Goal: Information Seeking & Learning: Learn about a topic

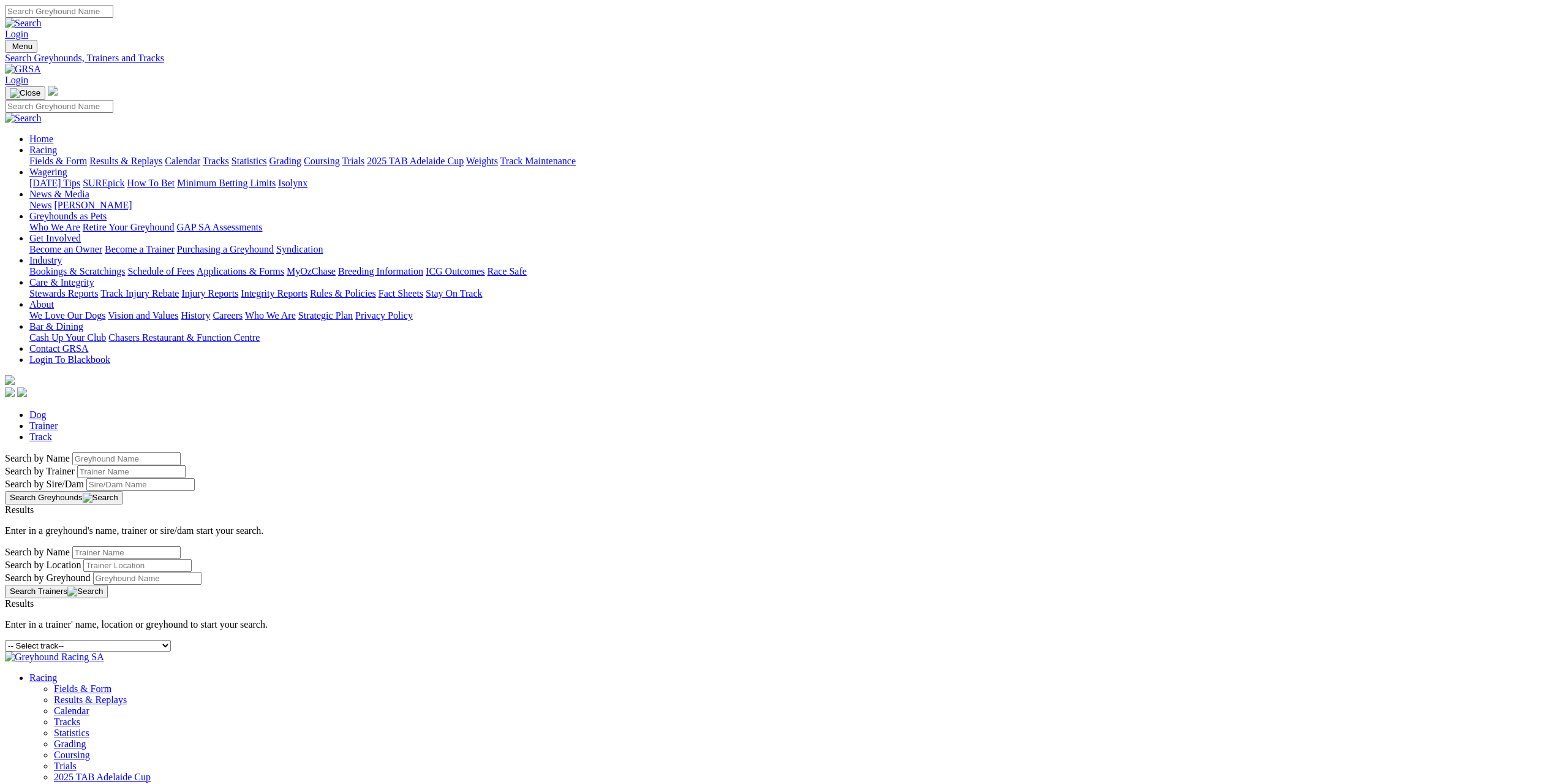
click at [617, 640] on div "-- Select track-- [GEOGRAPHIC_DATA] [GEOGRAPHIC_DATA] [GEOGRAPHIC_DATA] [GEOGRA…" at bounding box center [784, 645] width 1558 height 12
click at [171, 640] on select "-- Select track-- Albion Park Angle Park Ballarat Bathurst Bendigo Broken Hill …" at bounding box center [87, 645] width 166 height 12
click at [171, 640] on select "-- Select track-- [GEOGRAPHIC_DATA] [GEOGRAPHIC_DATA] [GEOGRAPHIC_DATA] [GEOGRA…" at bounding box center [87, 645] width 166 height 12
select select "broken-hill"
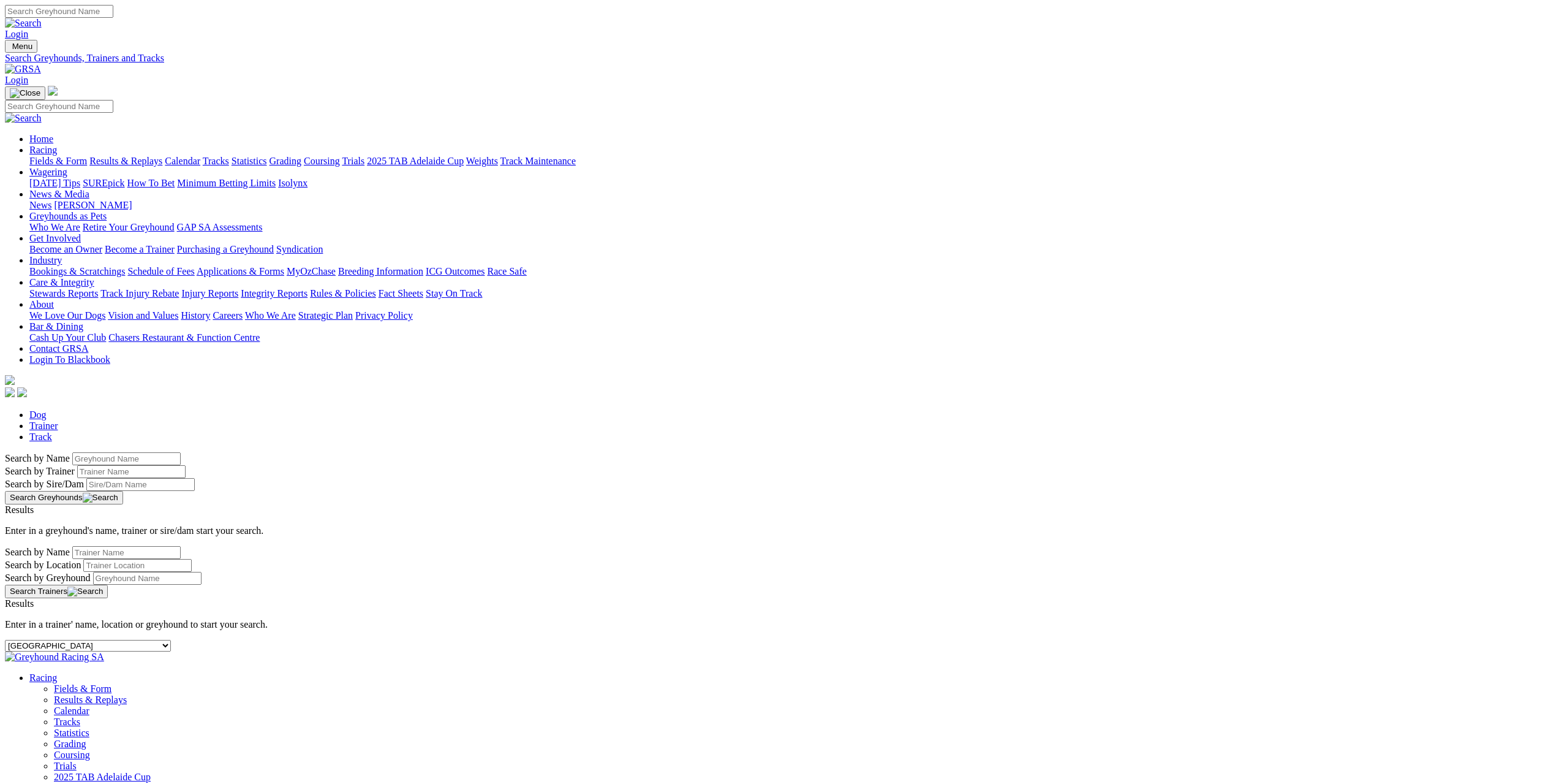
click at [171, 640] on select "-- Select track-- [GEOGRAPHIC_DATA] [GEOGRAPHIC_DATA] [GEOGRAPHIC_DATA] [GEOGRA…" at bounding box center [87, 645] width 166 height 12
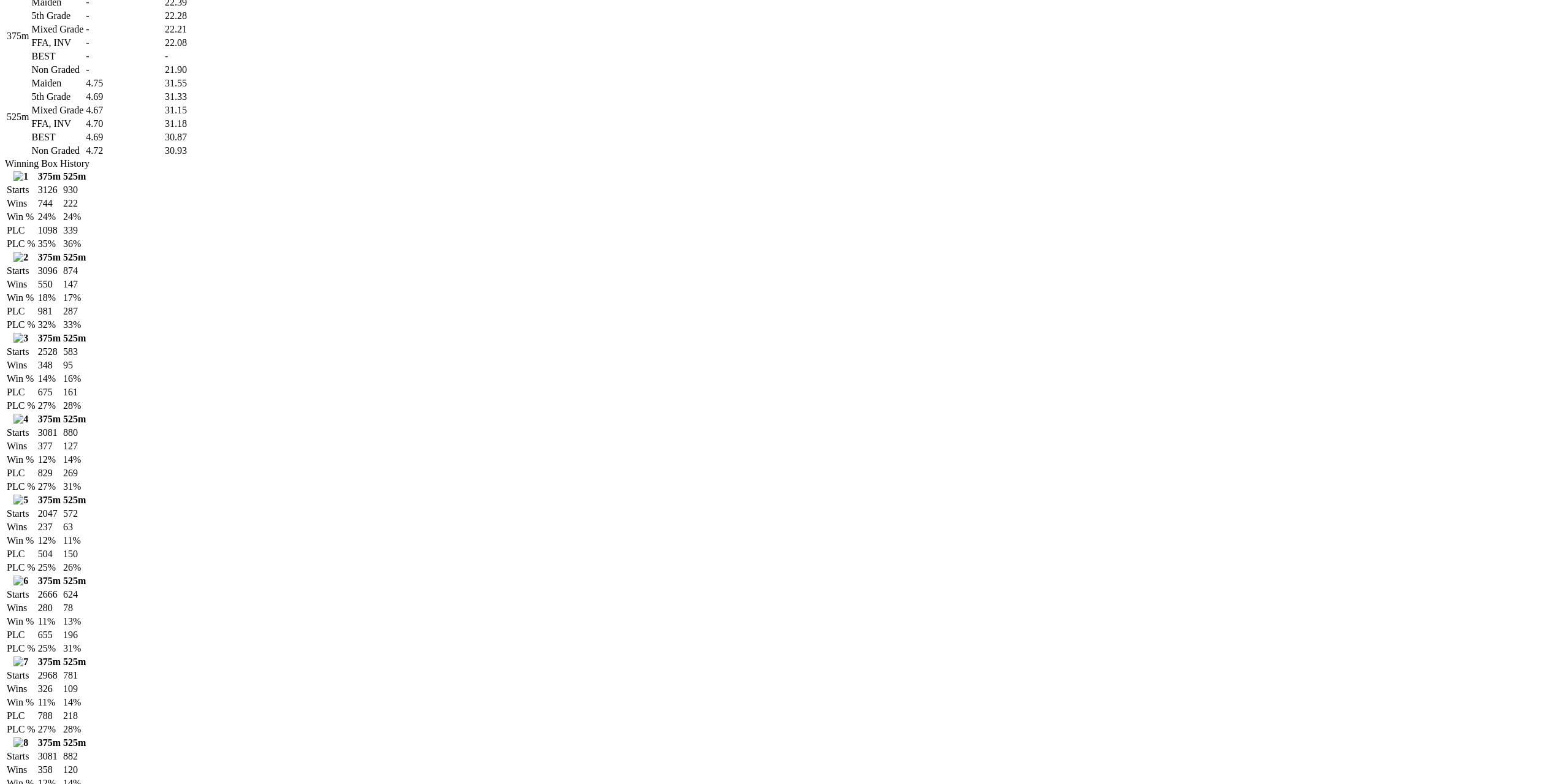
scroll to position [613, 0]
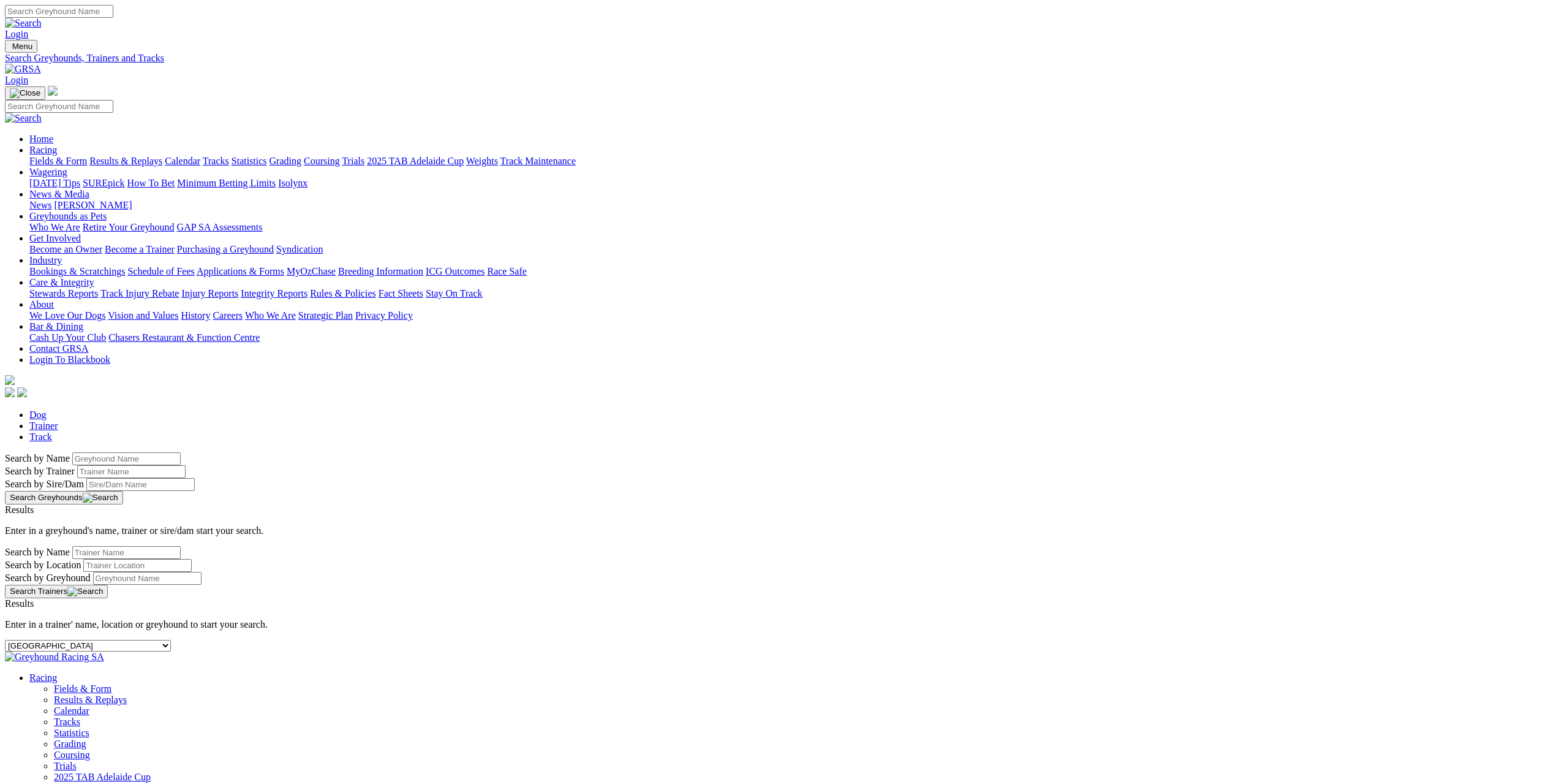
click at [171, 640] on select "-- Select track-- [GEOGRAPHIC_DATA] [GEOGRAPHIC_DATA] [GEOGRAPHIC_DATA] [GEOGRA…" at bounding box center [87, 645] width 166 height 12
select select "grafton"
click at [171, 640] on select "-- Select track-- [GEOGRAPHIC_DATA] [GEOGRAPHIC_DATA] [GEOGRAPHIC_DATA] [GEOGRA…" at bounding box center [87, 645] width 166 height 12
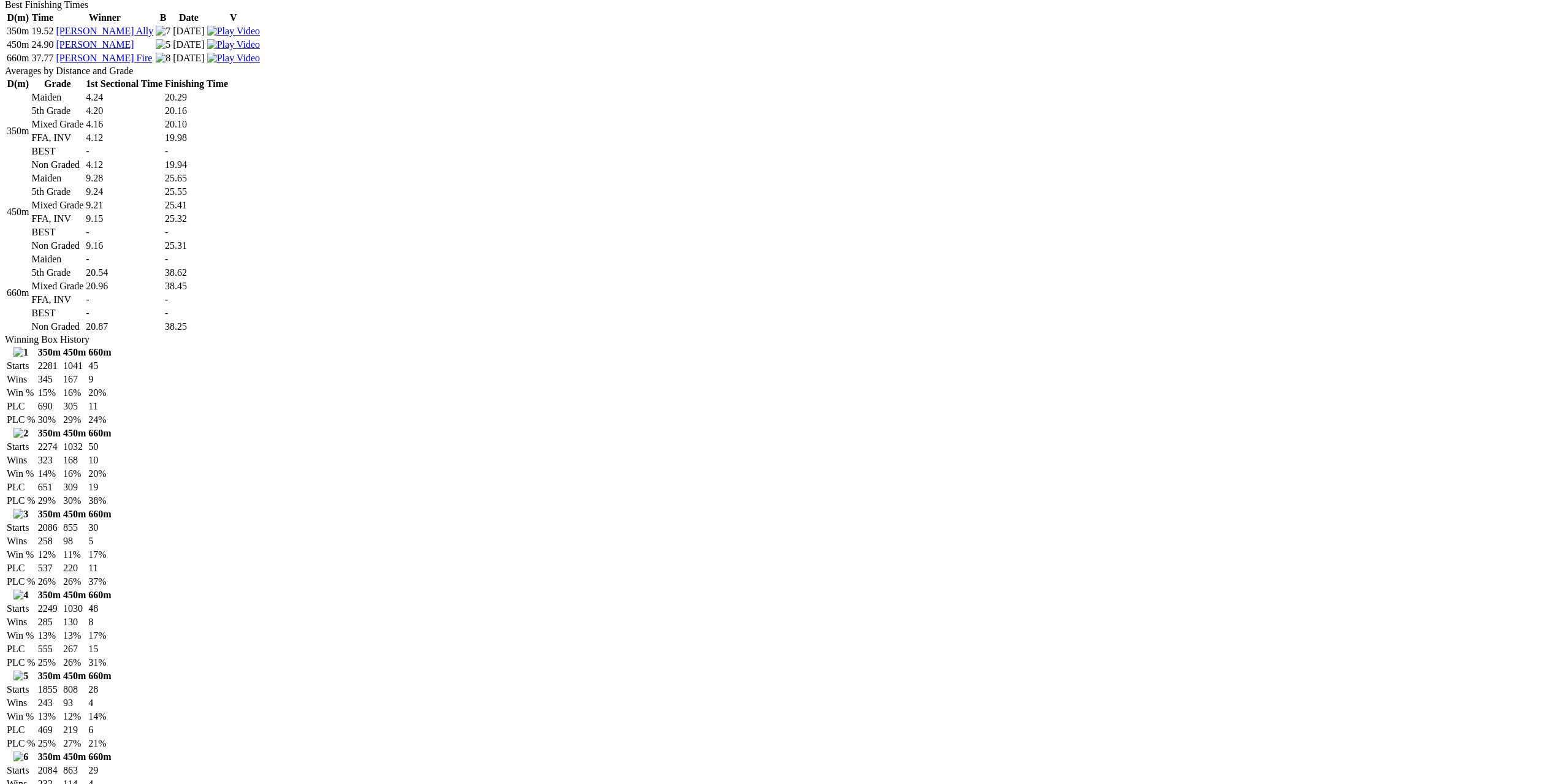
scroll to position [1103, 0]
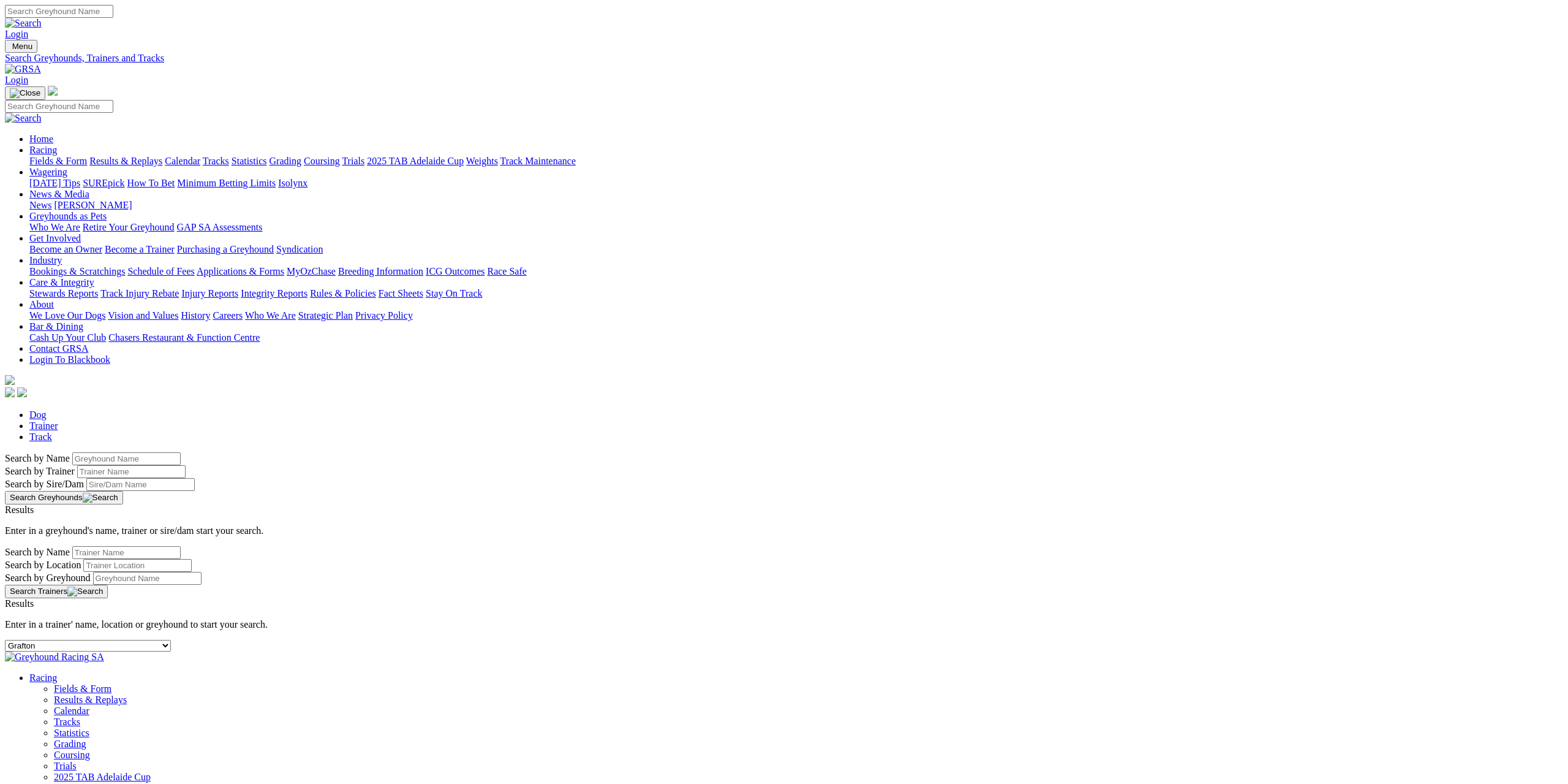
click at [52, 431] on link "Track" at bounding box center [41, 436] width 22 height 10
click at [171, 640] on select "-- Select track-- [GEOGRAPHIC_DATA] [GEOGRAPHIC_DATA] [GEOGRAPHIC_DATA] [GEOGRA…" at bounding box center [87, 645] width 166 height 12
select select "ladbrokes-q-straight"
click at [171, 640] on select "-- Select track-- [GEOGRAPHIC_DATA] [GEOGRAPHIC_DATA] [GEOGRAPHIC_DATA] [GEOGRA…" at bounding box center [87, 645] width 166 height 12
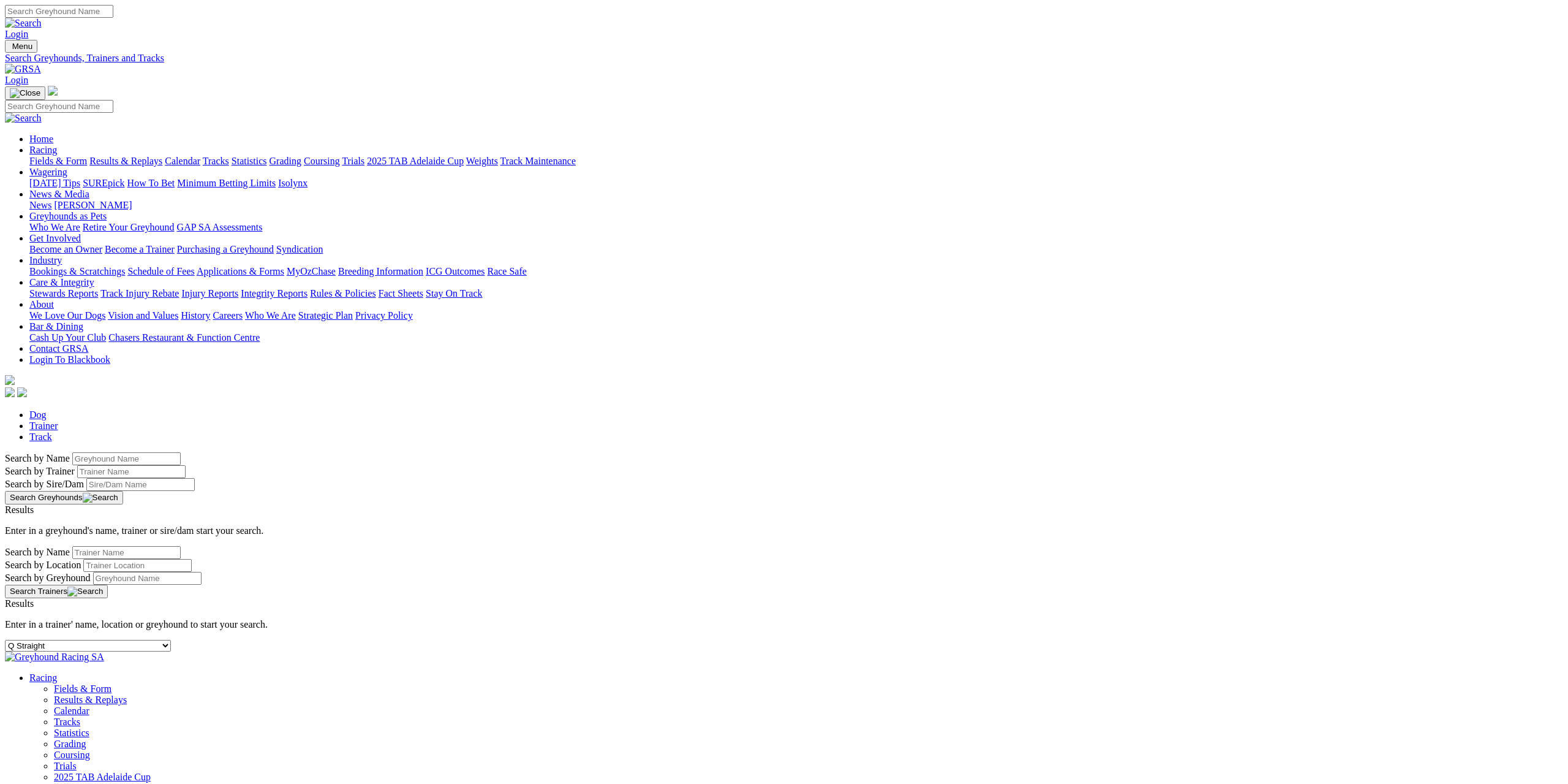
click at [610, 640] on div "-- Select track-- [GEOGRAPHIC_DATA] [GEOGRAPHIC_DATA] [GEOGRAPHIC_DATA] [GEOGRA…" at bounding box center [784, 645] width 1558 height 12
select select "[GEOGRAPHIC_DATA]"
click at [171, 640] on select "-- Select track-- [GEOGRAPHIC_DATA] [GEOGRAPHIC_DATA] [GEOGRAPHIC_DATA] [GEOGRA…" at bounding box center [87, 645] width 166 height 12
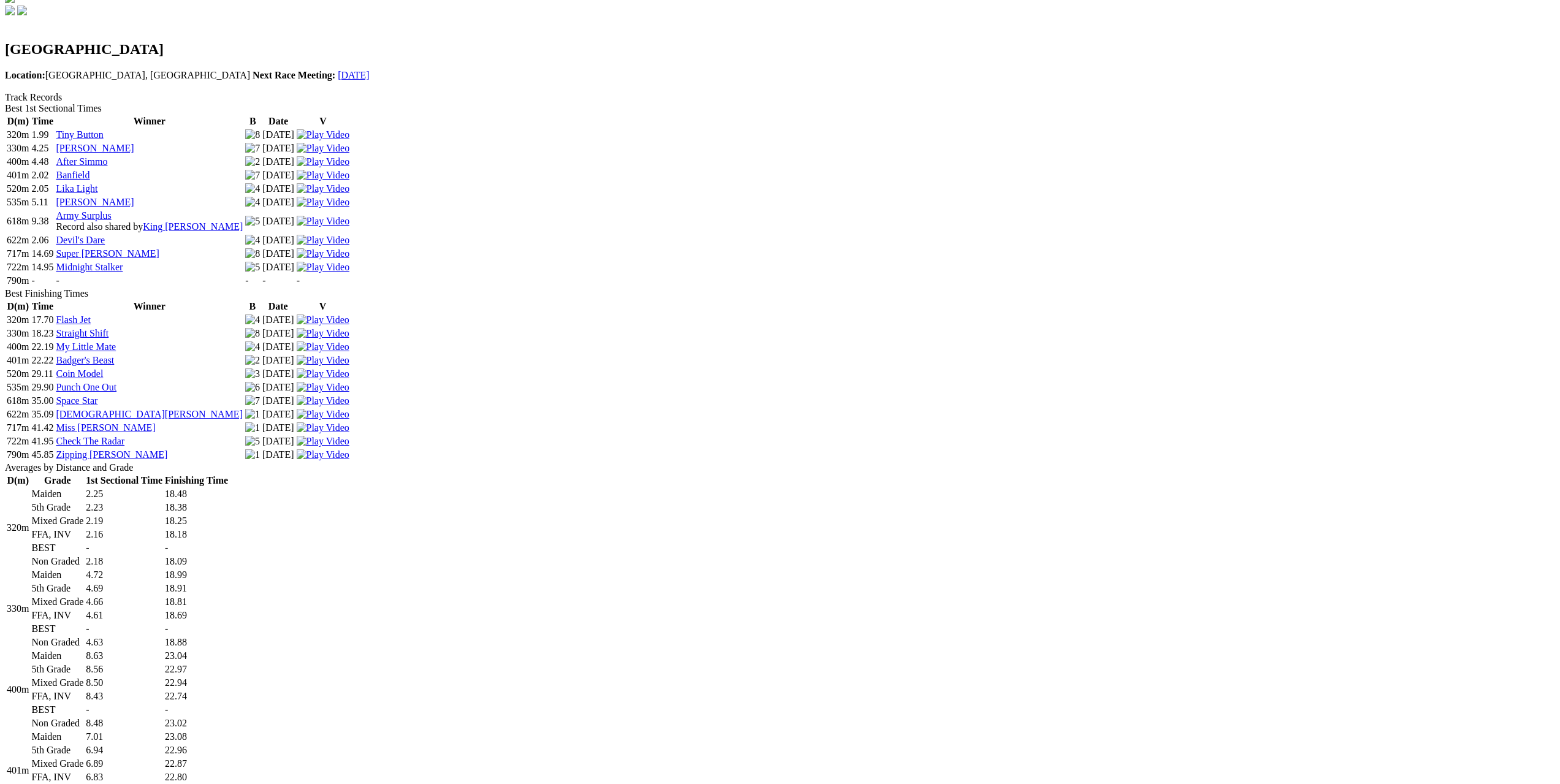
scroll to position [367, 0]
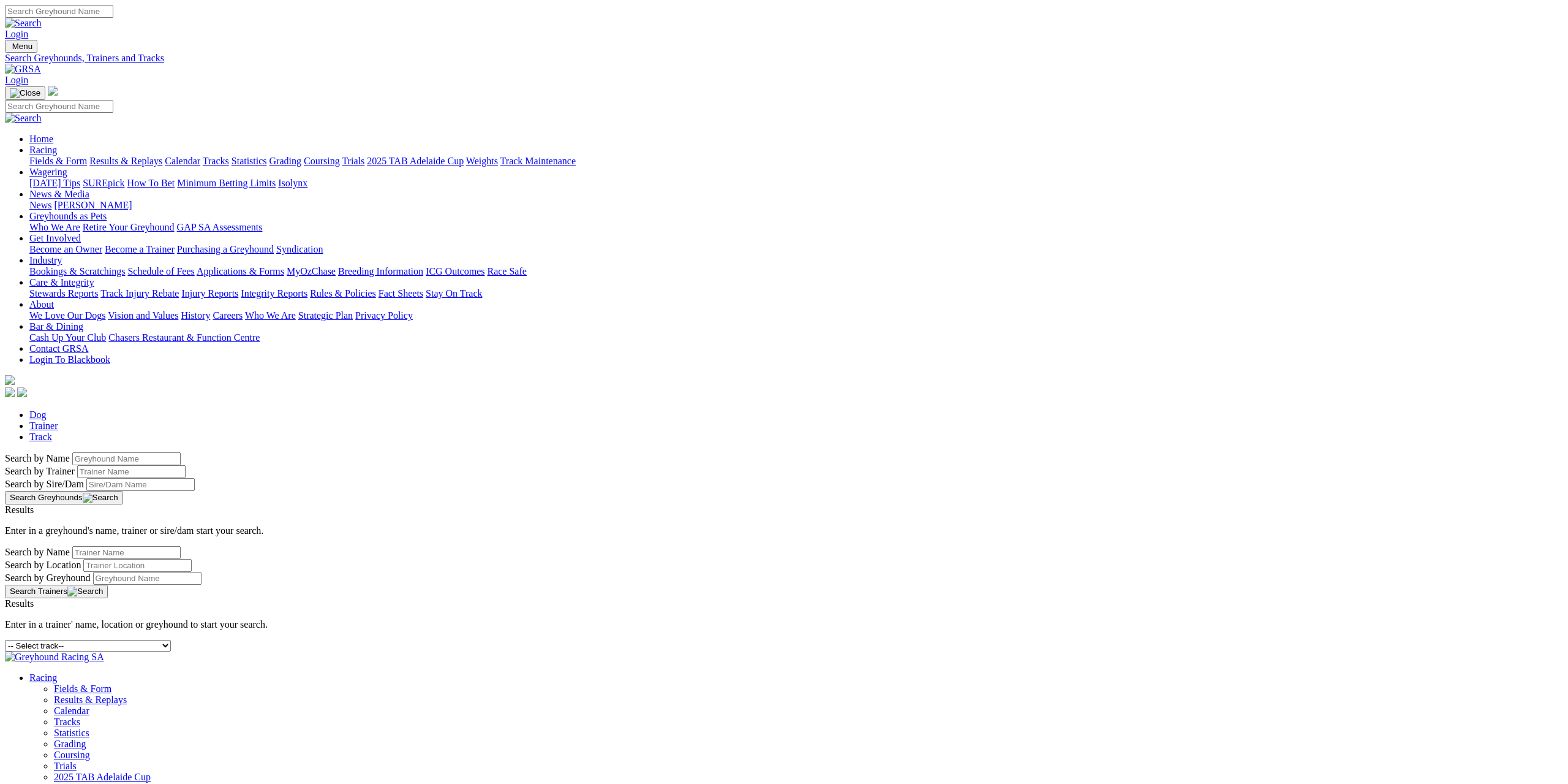
drag, startPoint x: 0, startPoint y: 0, endPoint x: 540, endPoint y: 197, distance: 574.8
click at [171, 640] on select "-- Select track-- Albion Park Angle Park Ballarat Bathurst Bendigo Broken Hill …" at bounding box center [87, 645] width 166 height 12
select select "richmond-straight"
click at [171, 640] on select "-- Select track-- Albion Park Angle Park Ballarat Bathurst Bendigo Broken Hill …" at bounding box center [87, 645] width 166 height 12
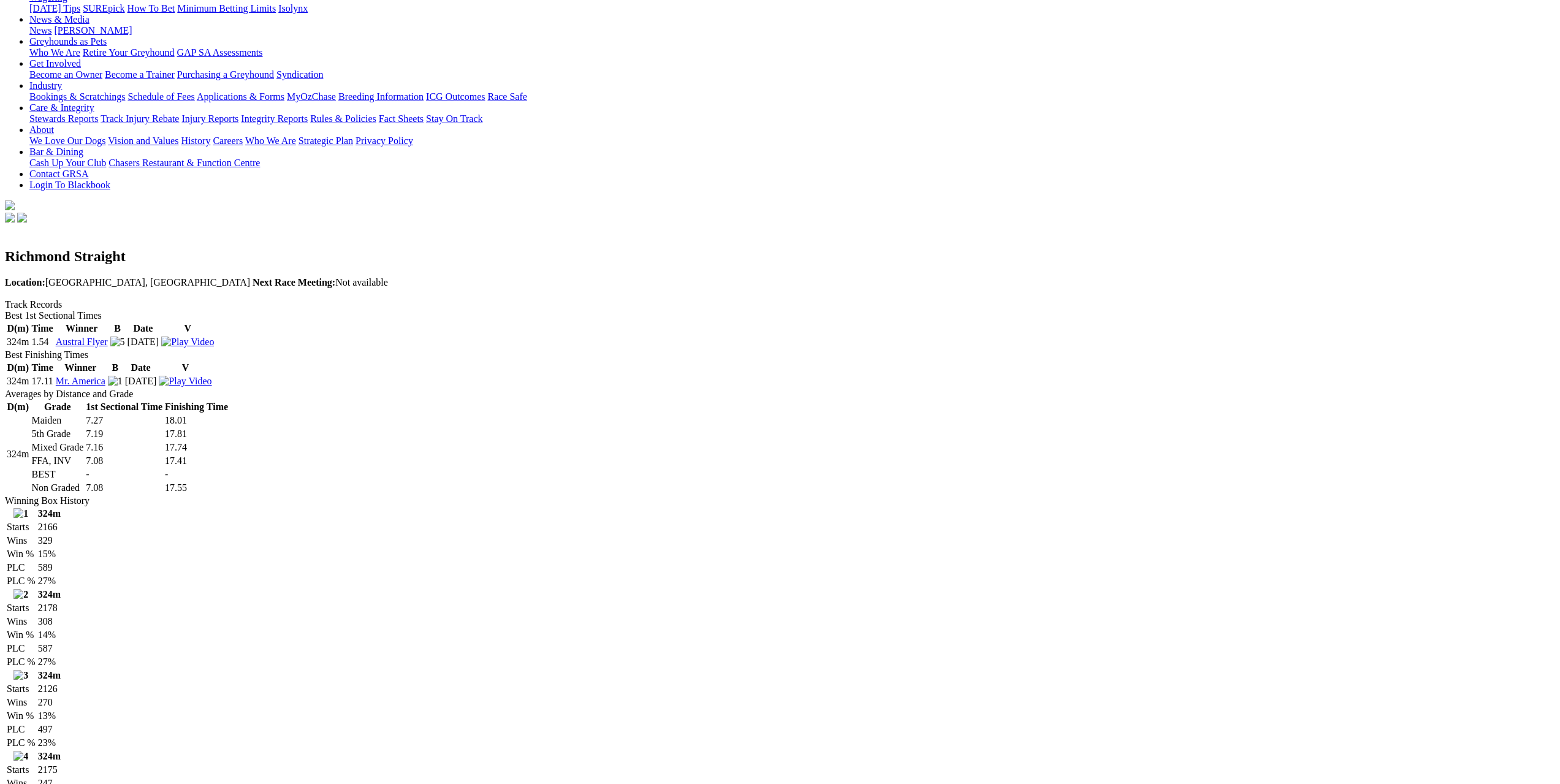
scroll to position [184, 0]
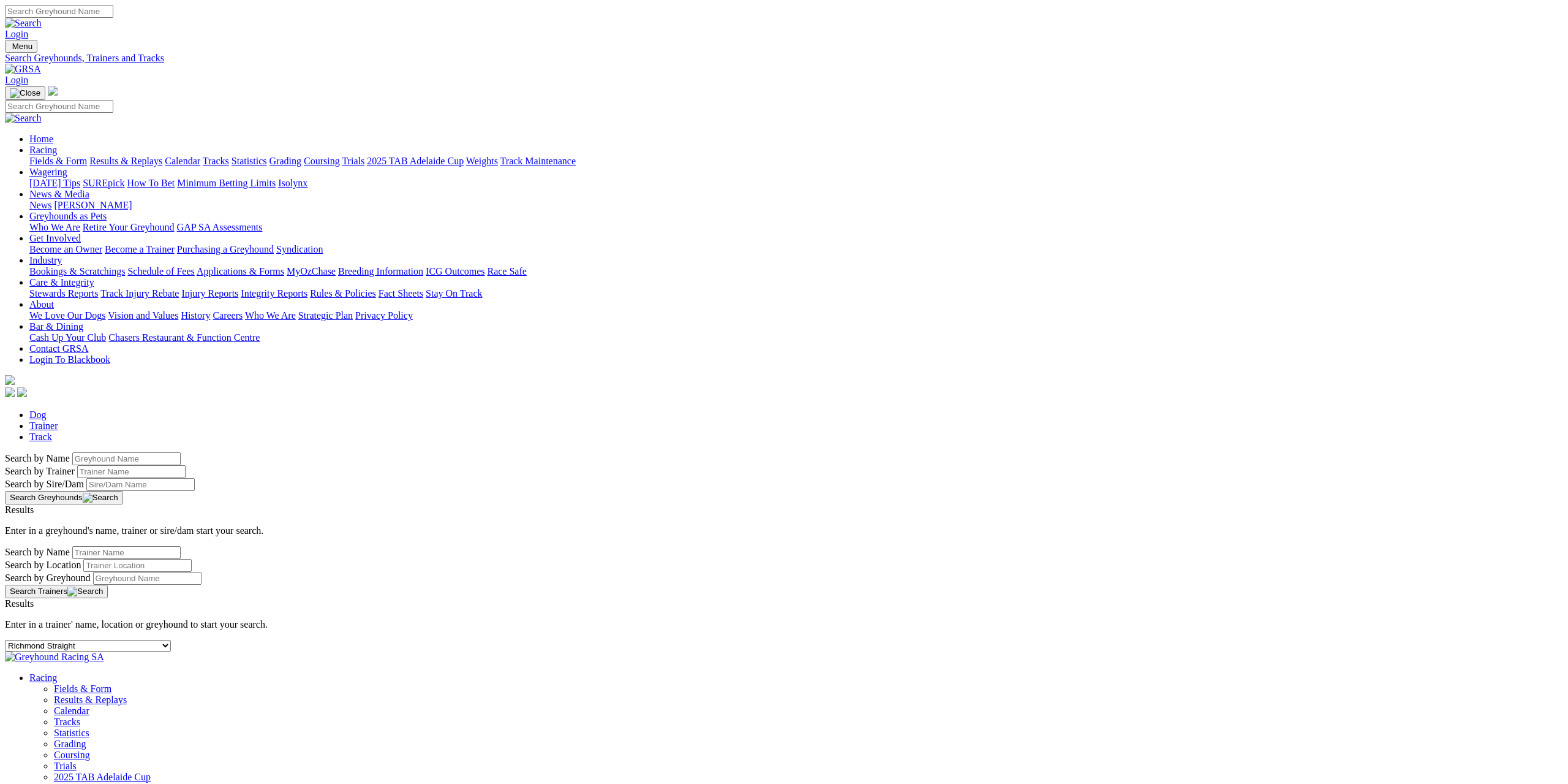
click at [171, 640] on select "-- Select track-- Albion Park Angle Park Ballarat Bathurst Bendigo Broken Hill …" at bounding box center [87, 645] width 166 height 12
select select "richmond"
click at [171, 640] on select "-- Select track-- Albion Park Angle Park Ballarat Bathurst Bendigo Broken Hill …" at bounding box center [87, 645] width 166 height 12
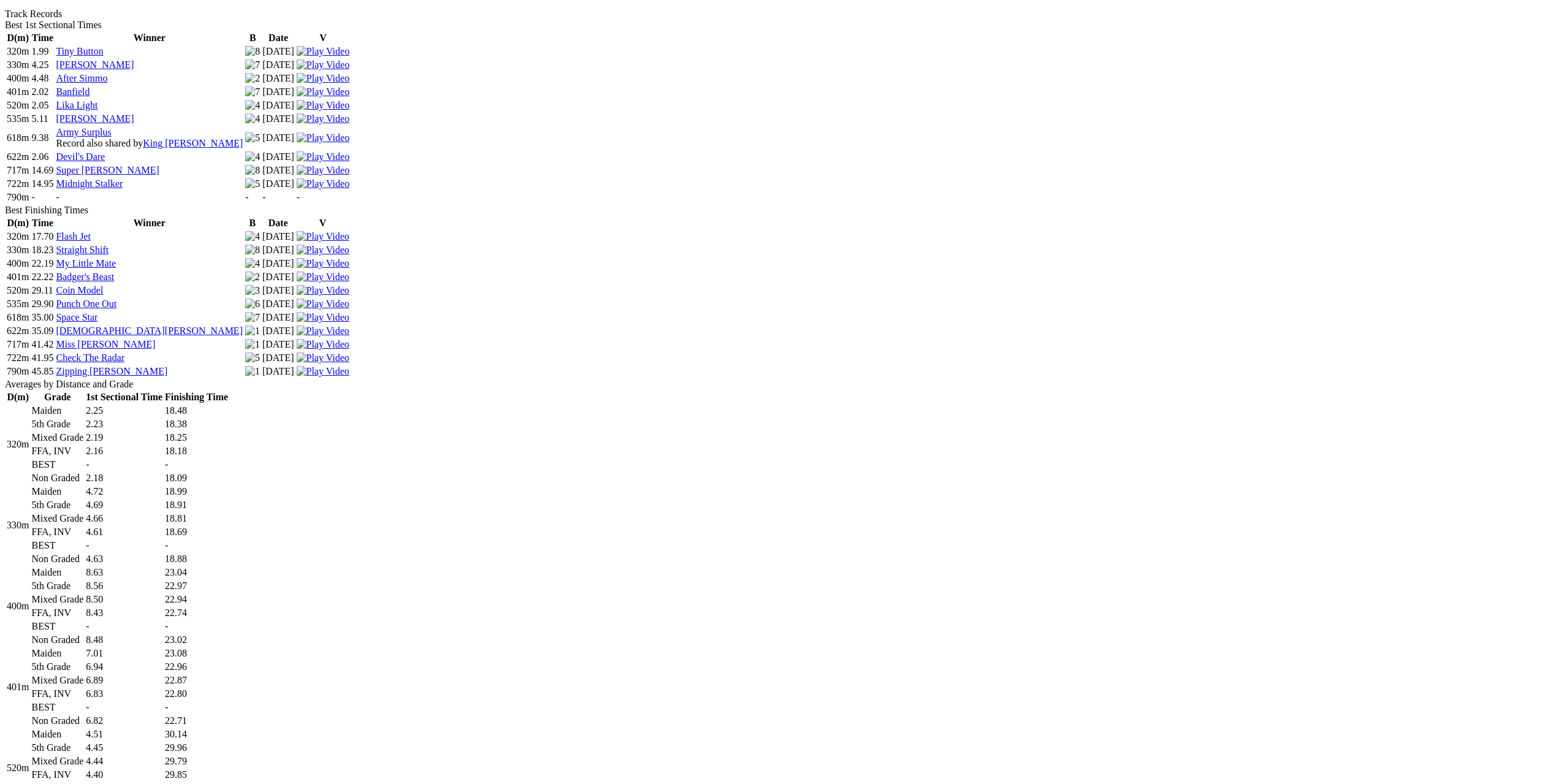
scroll to position [552, 0]
